Goal: Check status: Check status

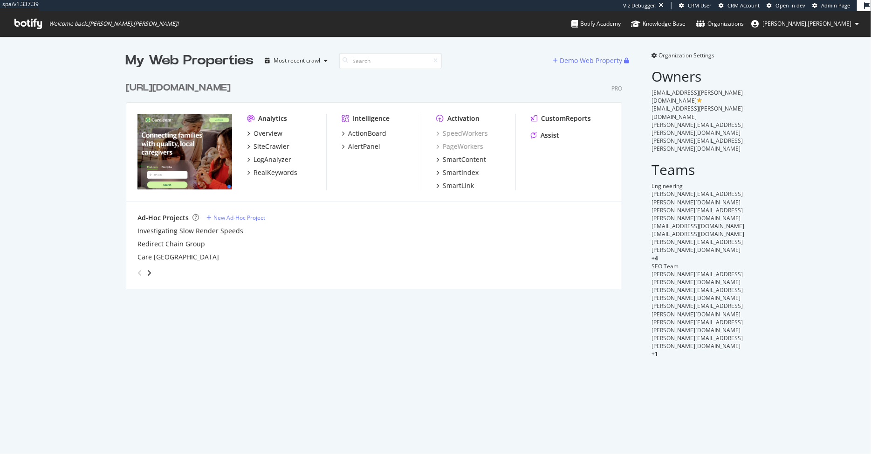
scroll to position [219, 503]
click at [267, 143] on div "SiteCrawler" at bounding box center [272, 146] width 36 height 9
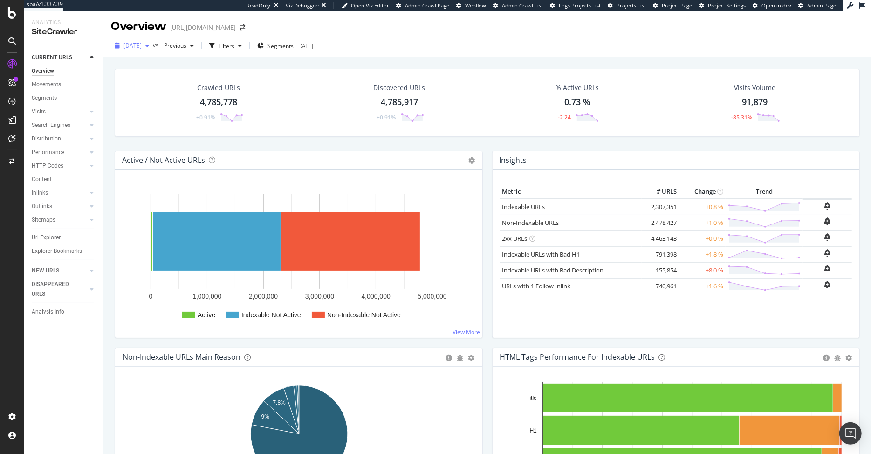
click at [142, 47] on span "[DATE]" at bounding box center [133, 45] width 18 height 8
